Goal: Task Accomplishment & Management: Use online tool/utility

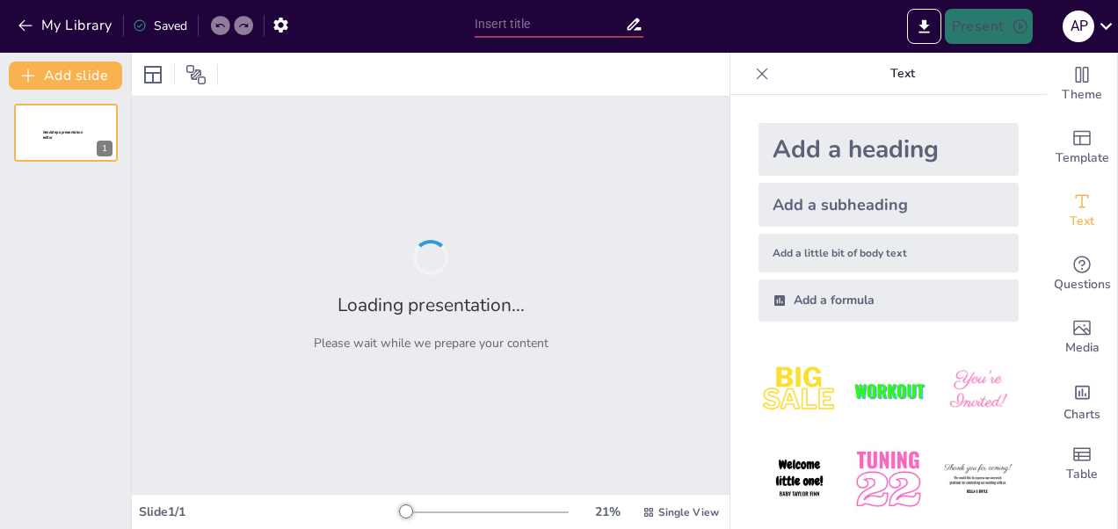
type input "Desarrollo y Resultados de un Proyecto de Grado"
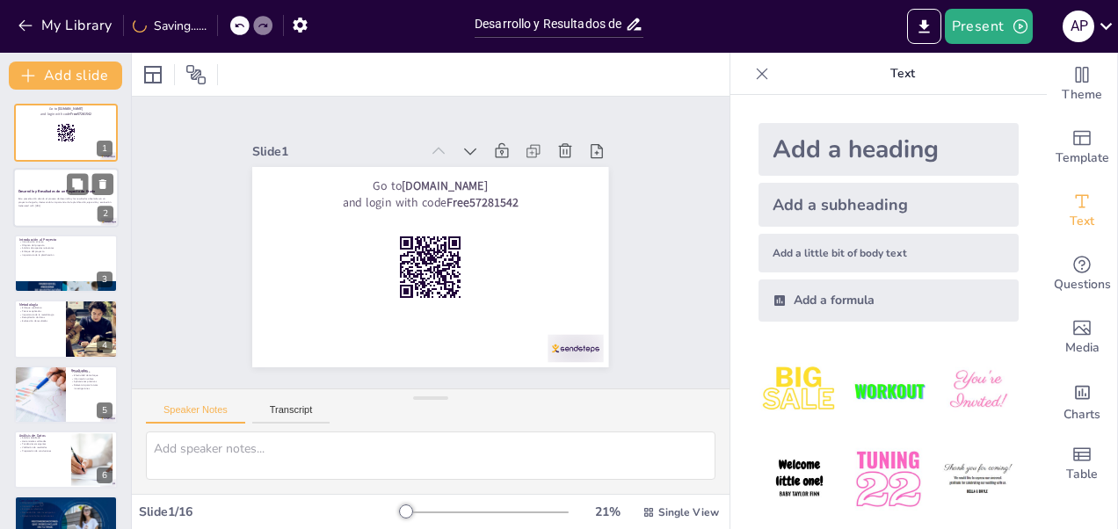
click at [84, 200] on p "Esta presentación aborda el proceso de desarrollo y los resultados obtenidos en…" at bounding box center [65, 201] width 95 height 6
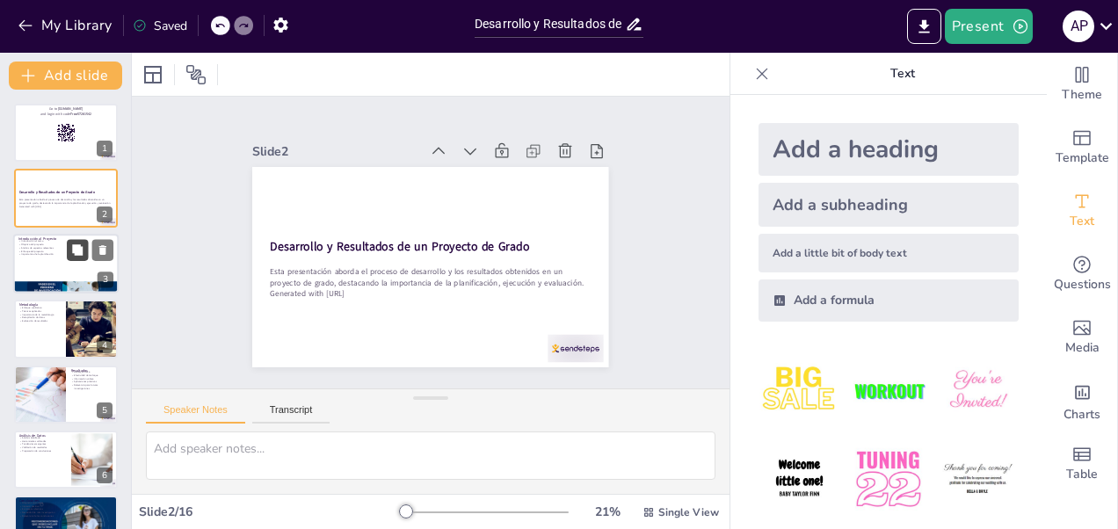
checkbox input "true"
click at [77, 239] on button at bounding box center [77, 249] width 21 height 21
type textarea "La introducción al proyecto establece el marco de referencia y la relevancia de…"
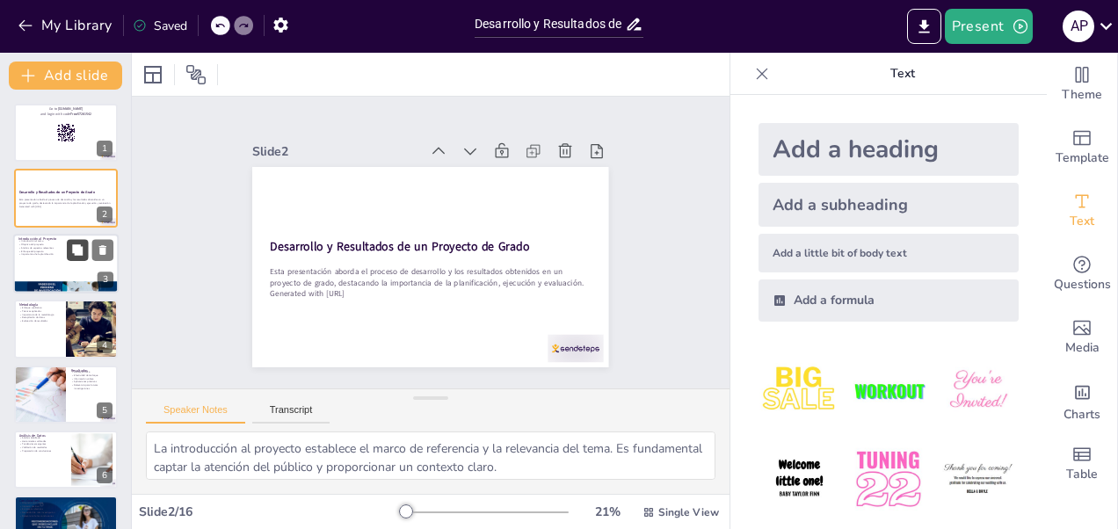
scroll to position [19, 0]
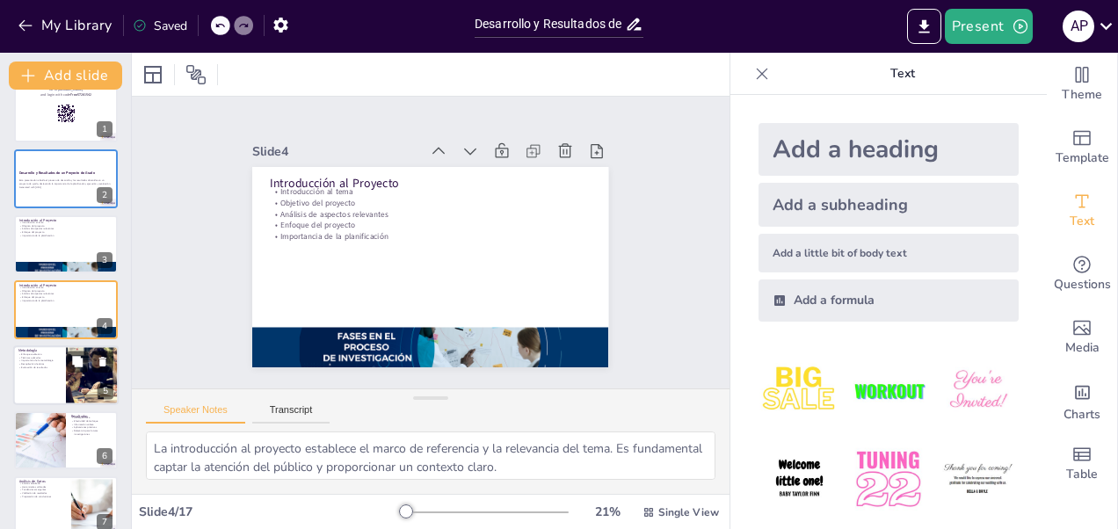
checkbox input "true"
click at [53, 360] on p "Importancia de la metodología" at bounding box center [39, 361] width 42 height 4
type textarea "Un enfoque cualitativo permite explorar aspectos subjetivos y contextuales, lo …"
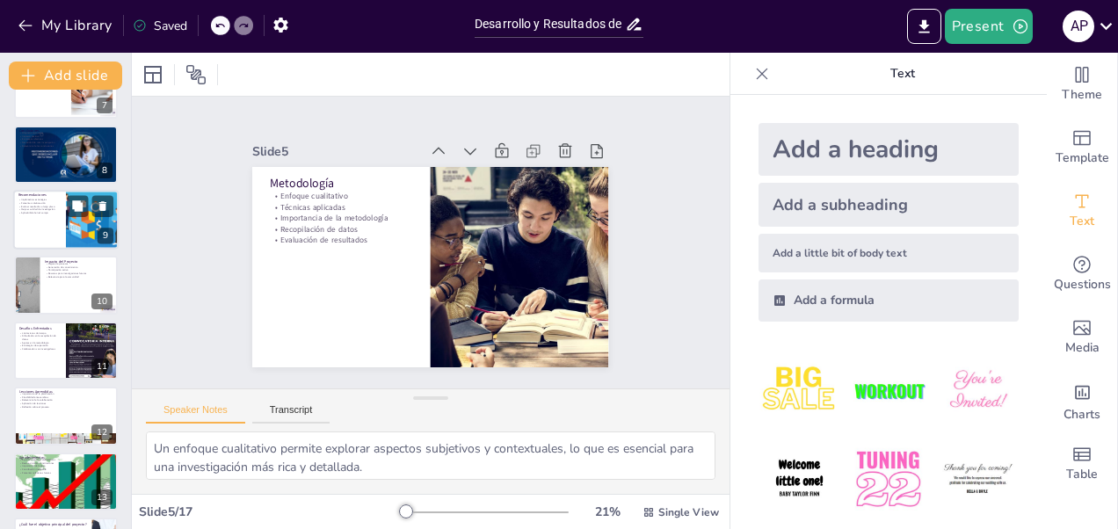
checkbox input "true"
click at [62, 229] on div at bounding box center [65, 220] width 105 height 60
type textarea "Implementar estrategias específicas es fundamental para traducir los hallazgos …"
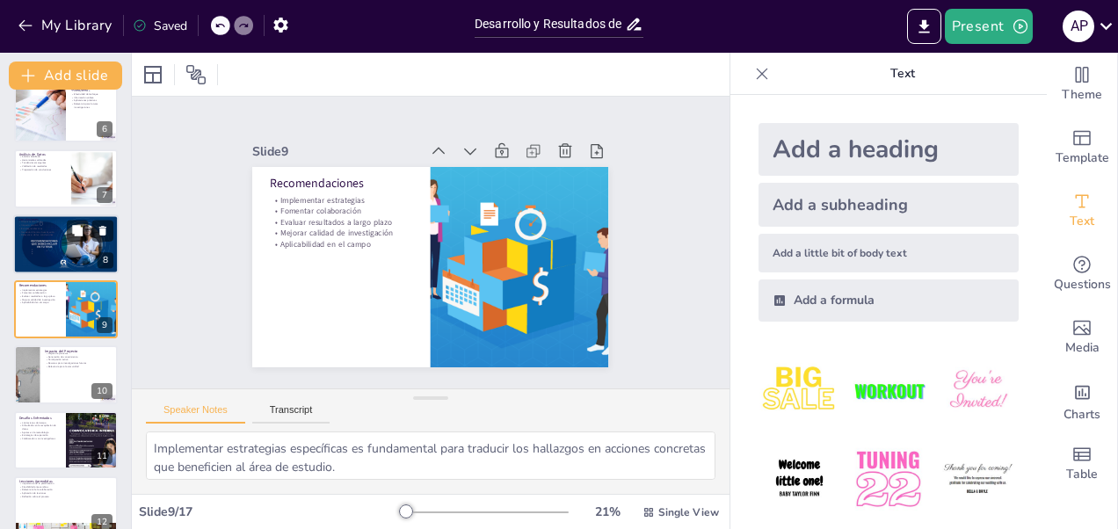
checkbox input "true"
click at [69, 218] on p "Conclusiones" at bounding box center [65, 219] width 95 height 5
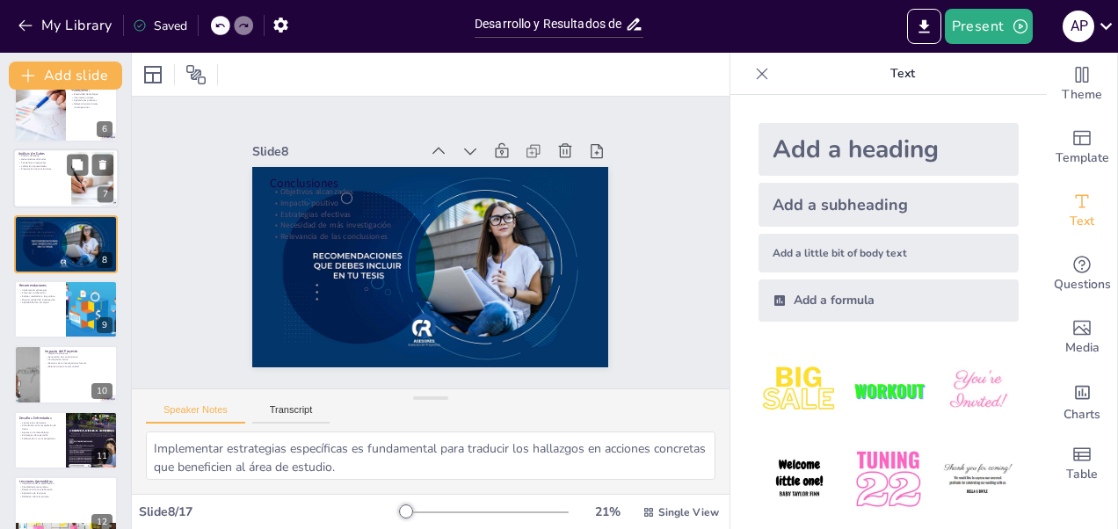
type textarea "Alcanzar los objetivos es un indicador clave del éxito del proyecto y demuestra…"
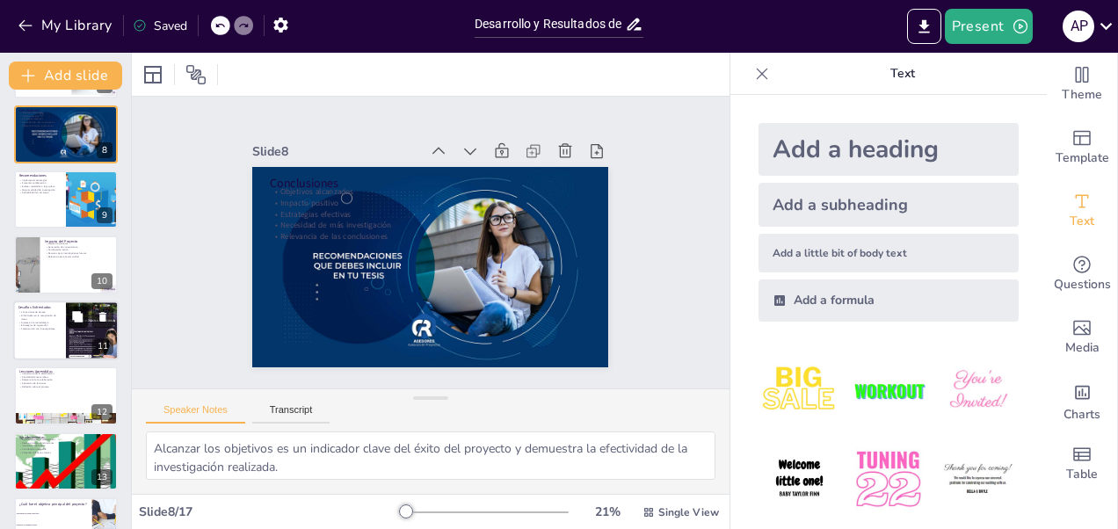
checkbox input "true"
click at [76, 306] on button at bounding box center [77, 316] width 21 height 21
type textarea "Las limitaciones de tiempo son un desafío común en los proyectos de investigaci…"
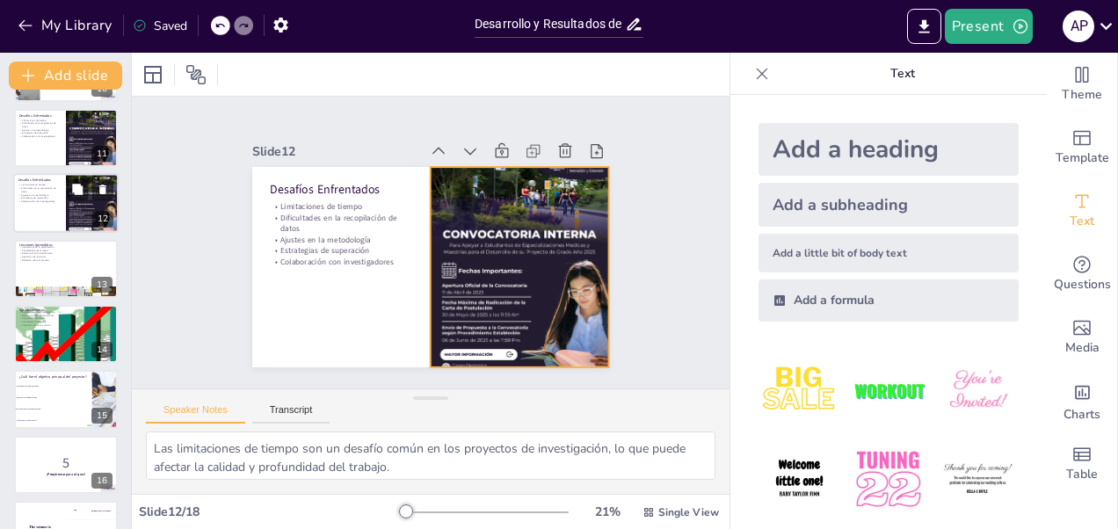
scroll to position [758, 0]
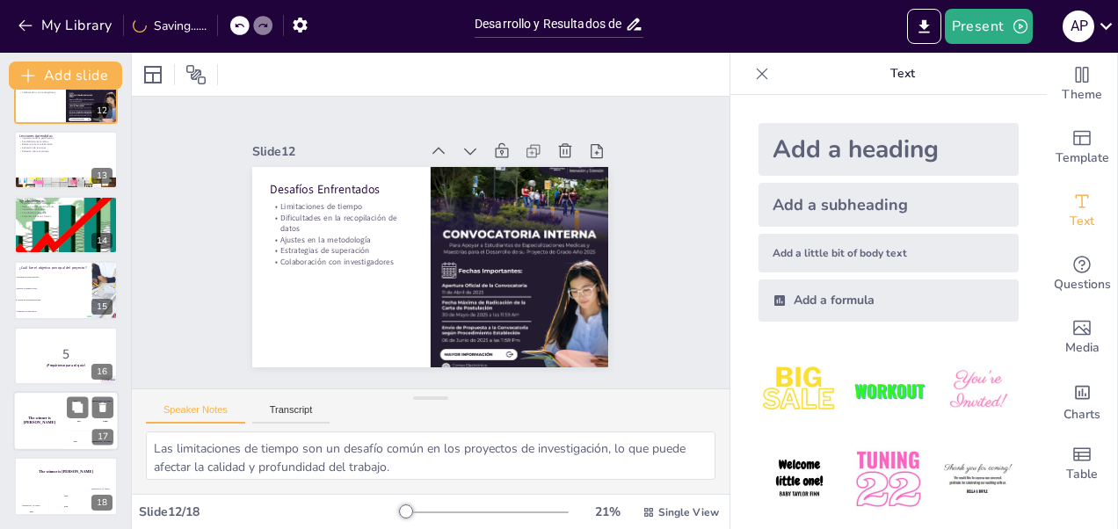
checkbox input "true"
click at [79, 393] on div "100 Hasan" at bounding box center [92, 400] width 53 height 19
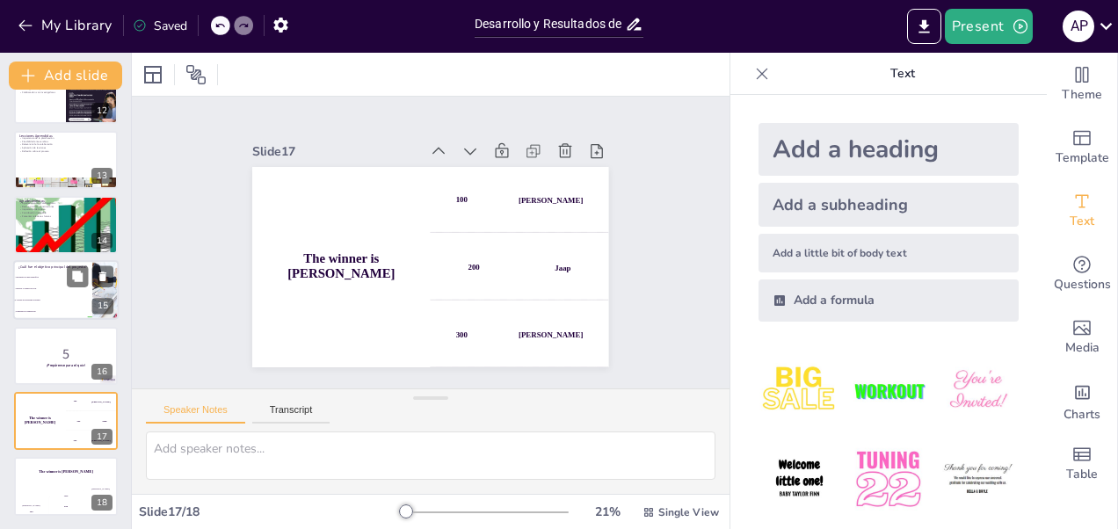
checkbox input "true"
click at [51, 316] on li "Fomentar la colaboración" at bounding box center [52, 312] width 79 height 11
type textarea "La respuesta correcta es "Abordar un problema relevante", que se discutió en la…"
checkbox input "true"
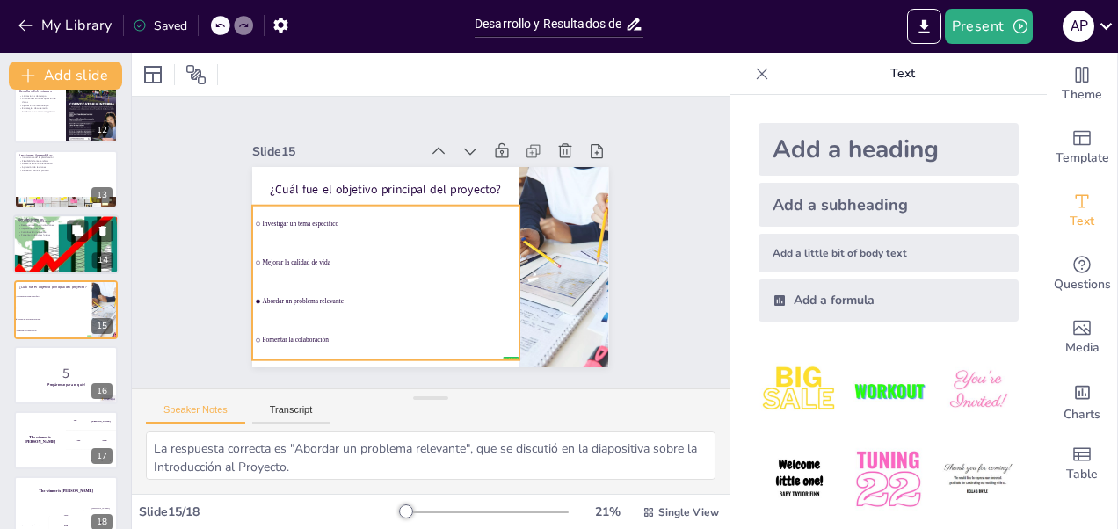
checkbox input "true"
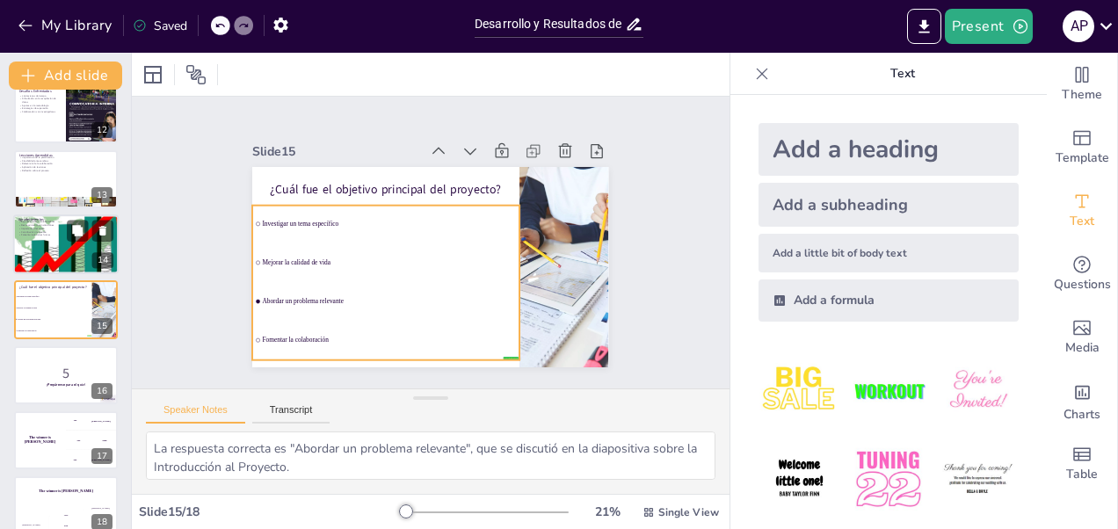
checkbox input "true"
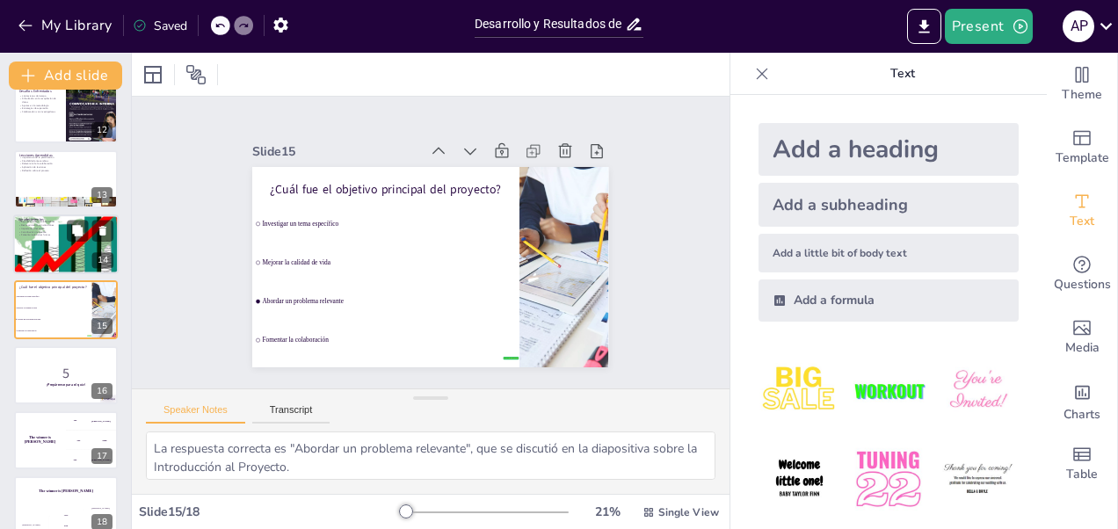
checkbox input "true"
click at [40, 236] on p "Fomentar relaciones futuras" at bounding box center [65, 236] width 95 height 4
type textarea "Agradecer a los colaboradores es fundamental para reconocer su esfuerzo y apoyo…"
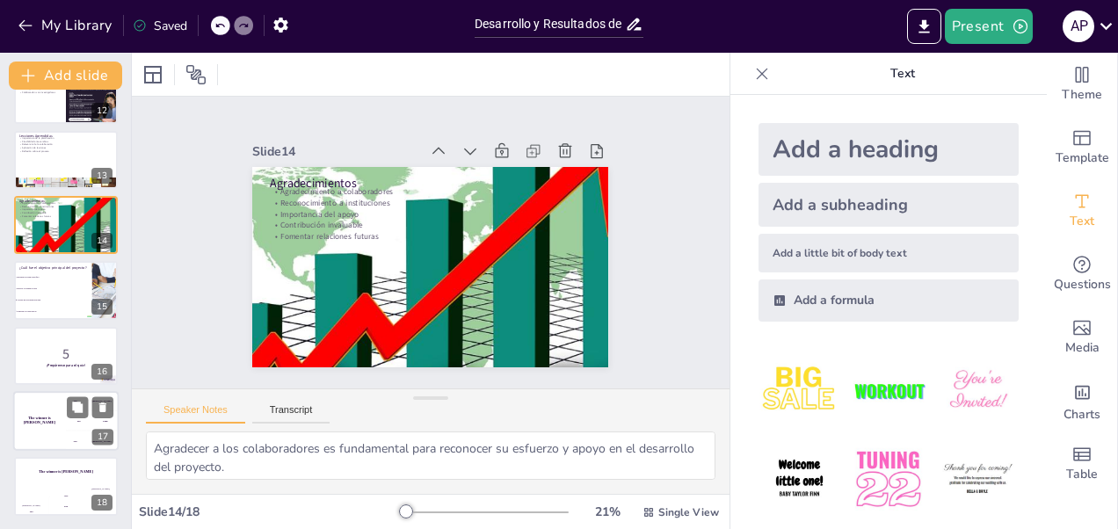
checkbox input "true"
click at [53, 415] on div "The winner is Niels 🏆" at bounding box center [39, 421] width 53 height 60
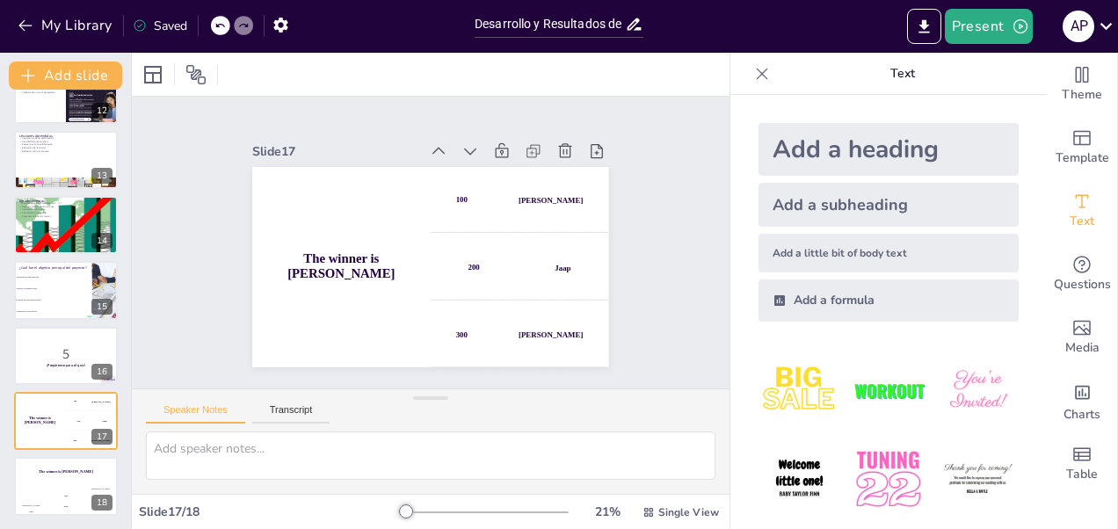
checkbox input "true"
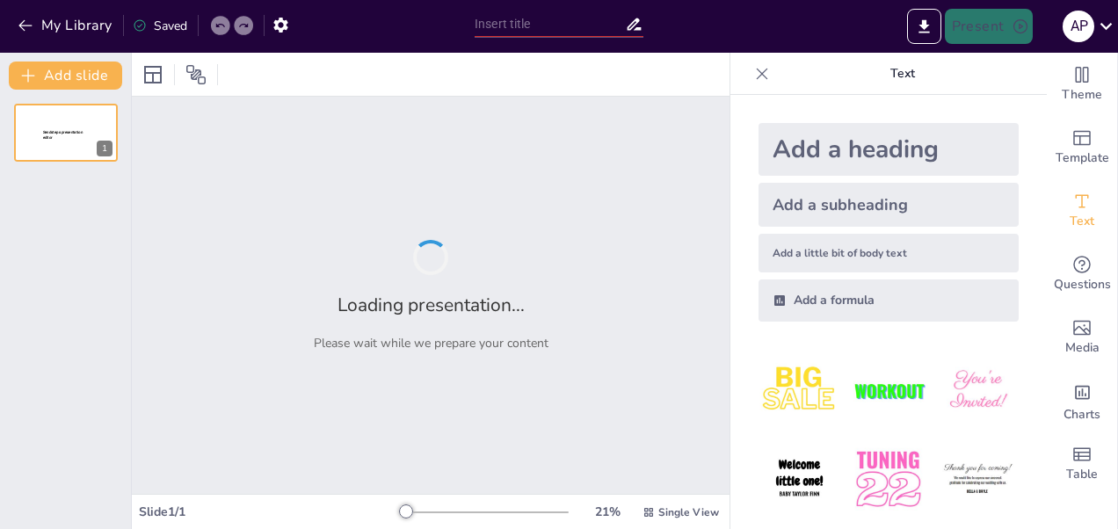
type input "New Sendsteps"
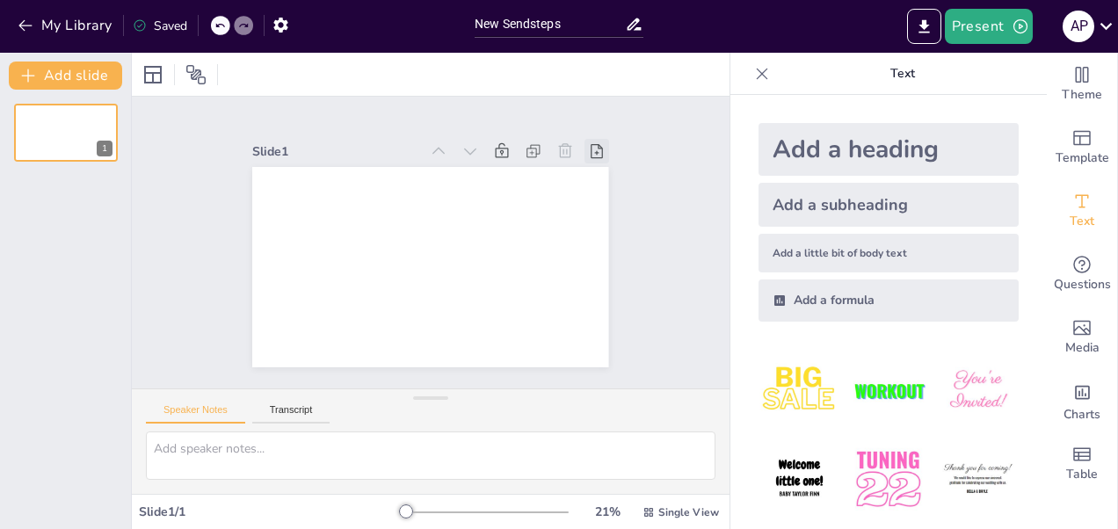
click at [386, 72] on icon at bounding box center [375, 61] width 21 height 21
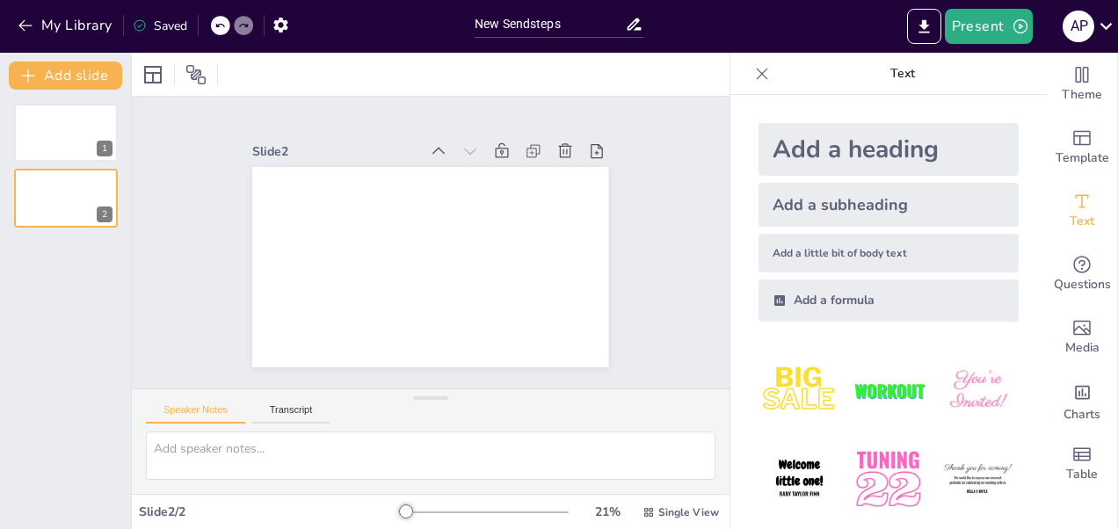
click at [531, 400] on icon at bounding box center [522, 409] width 18 height 18
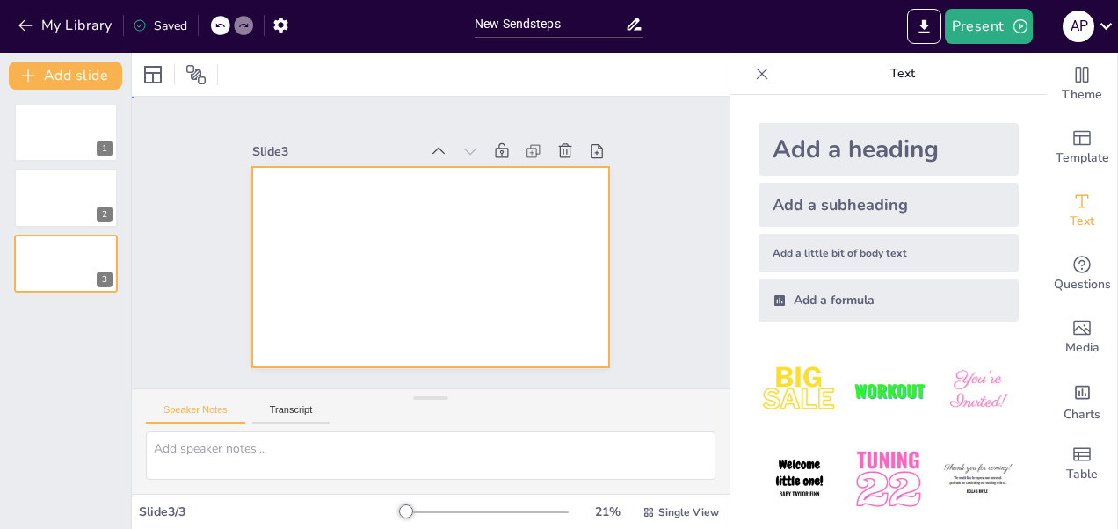
click at [457, 195] on div at bounding box center [408, 232] width 328 height 407
click at [457, 193] on div at bounding box center [411, 258] width 372 height 406
click at [457, 193] on div at bounding box center [414, 225] width 398 height 388
click at [168, 73] on div at bounding box center [221, 75] width 164 height 28
click at [158, 67] on div at bounding box center [152, 74] width 21 height 21
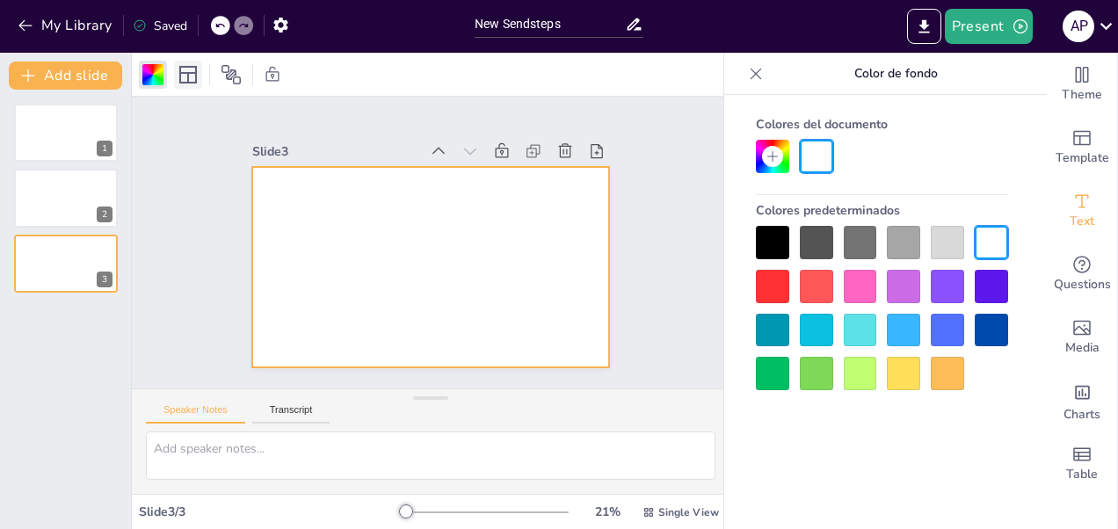
click at [185, 67] on icon at bounding box center [188, 75] width 18 height 18
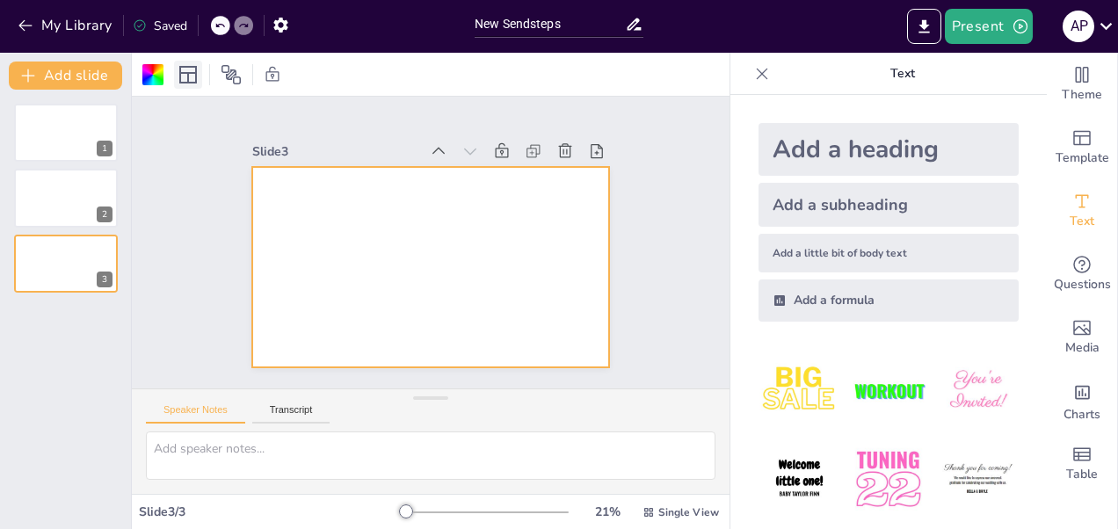
click at [195, 75] on icon at bounding box center [188, 75] width 18 height 18
click at [902, 382] on img at bounding box center [888, 391] width 82 height 82
